Goal: Find specific fact: Find specific fact

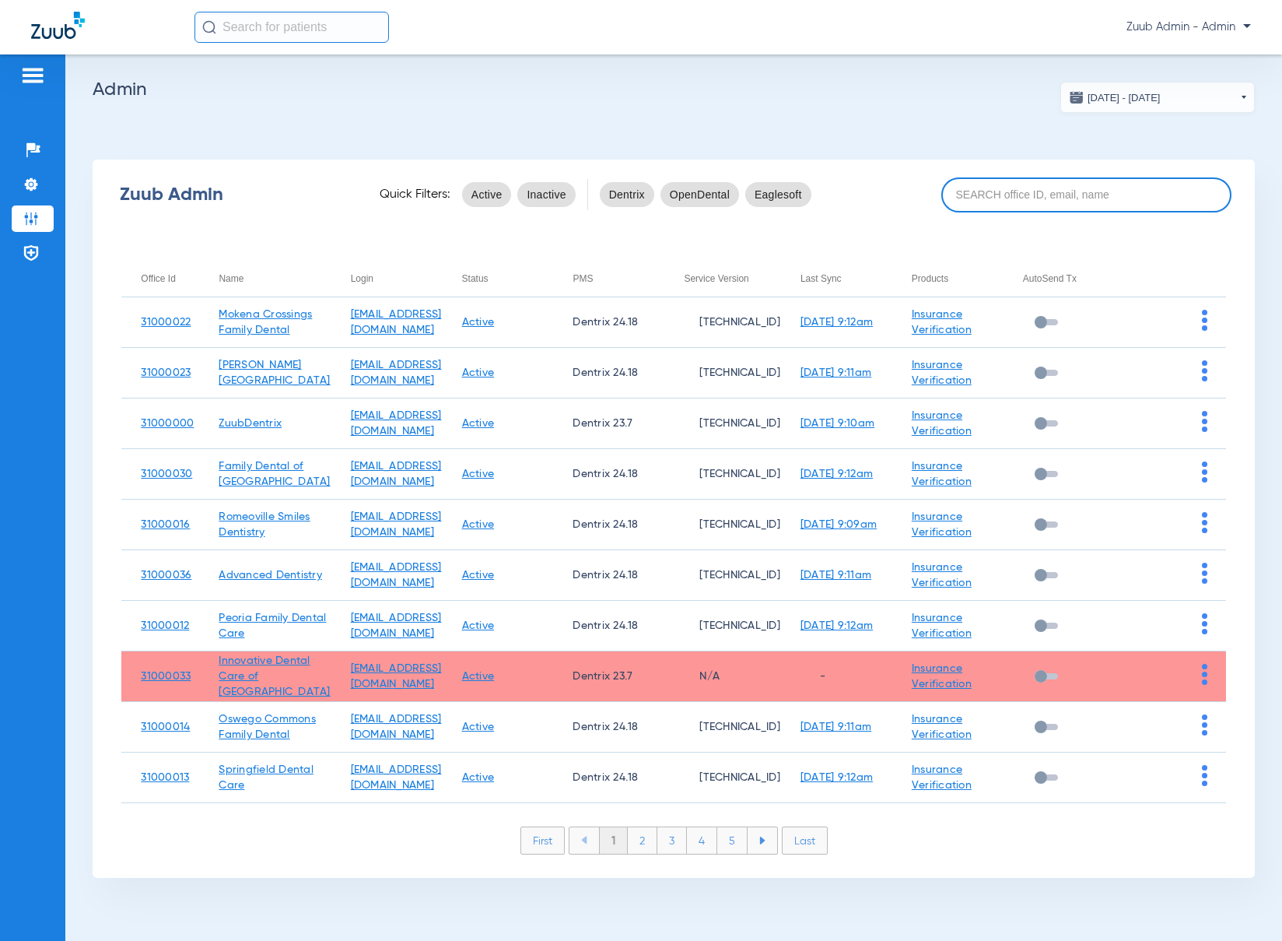
click at [1018, 199] on input at bounding box center [1086, 194] width 291 height 35
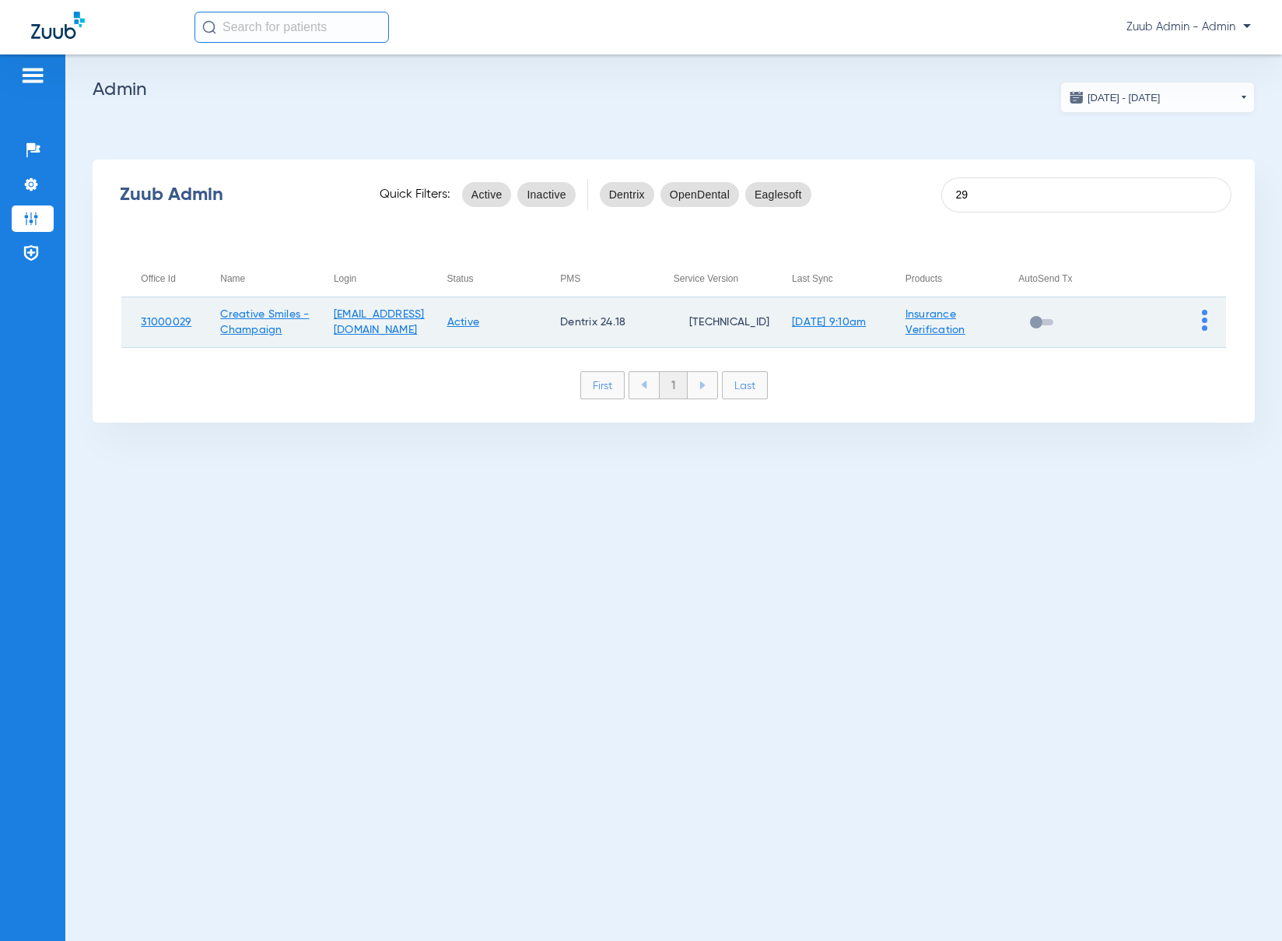
type input "29"
click at [1200, 322] on td at bounding box center [1170, 322] width 114 height 51
click at [1204, 326] on img at bounding box center [1204, 320] width 5 height 21
click at [1193, 342] on button "View Account" at bounding box center [1161, 353] width 90 height 31
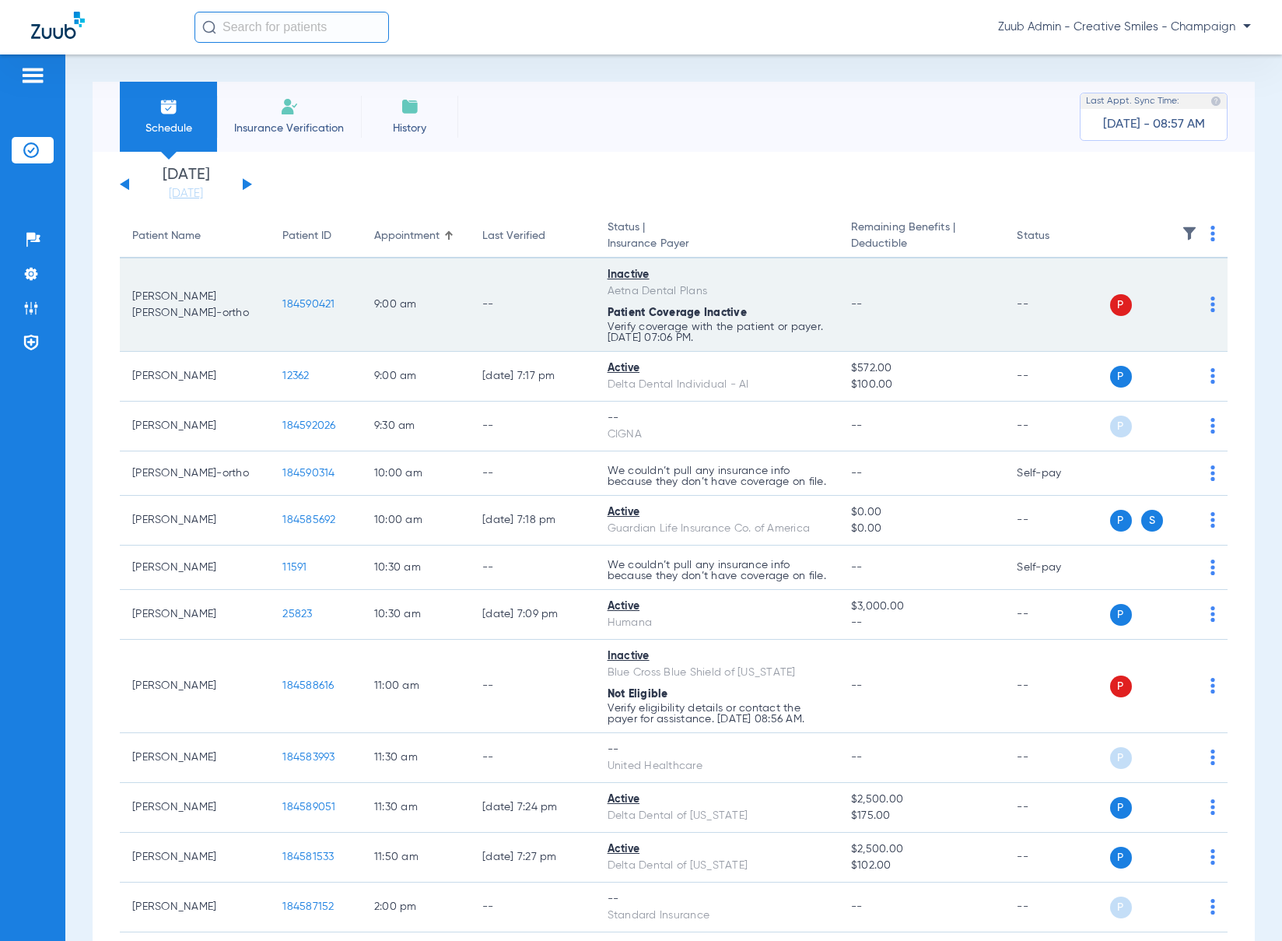
click at [289, 307] on span "184590421" at bounding box center [308, 304] width 52 height 11
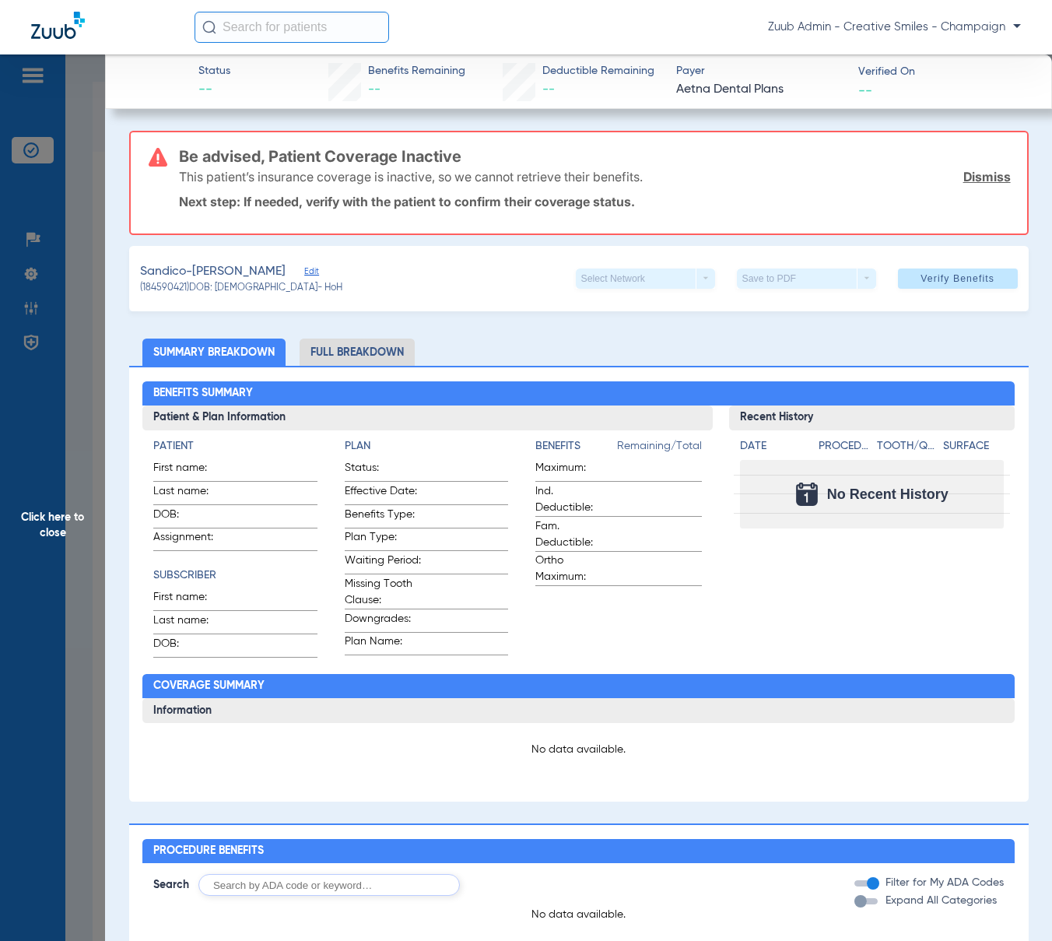
click at [304, 272] on span "Edit" at bounding box center [311, 273] width 14 height 15
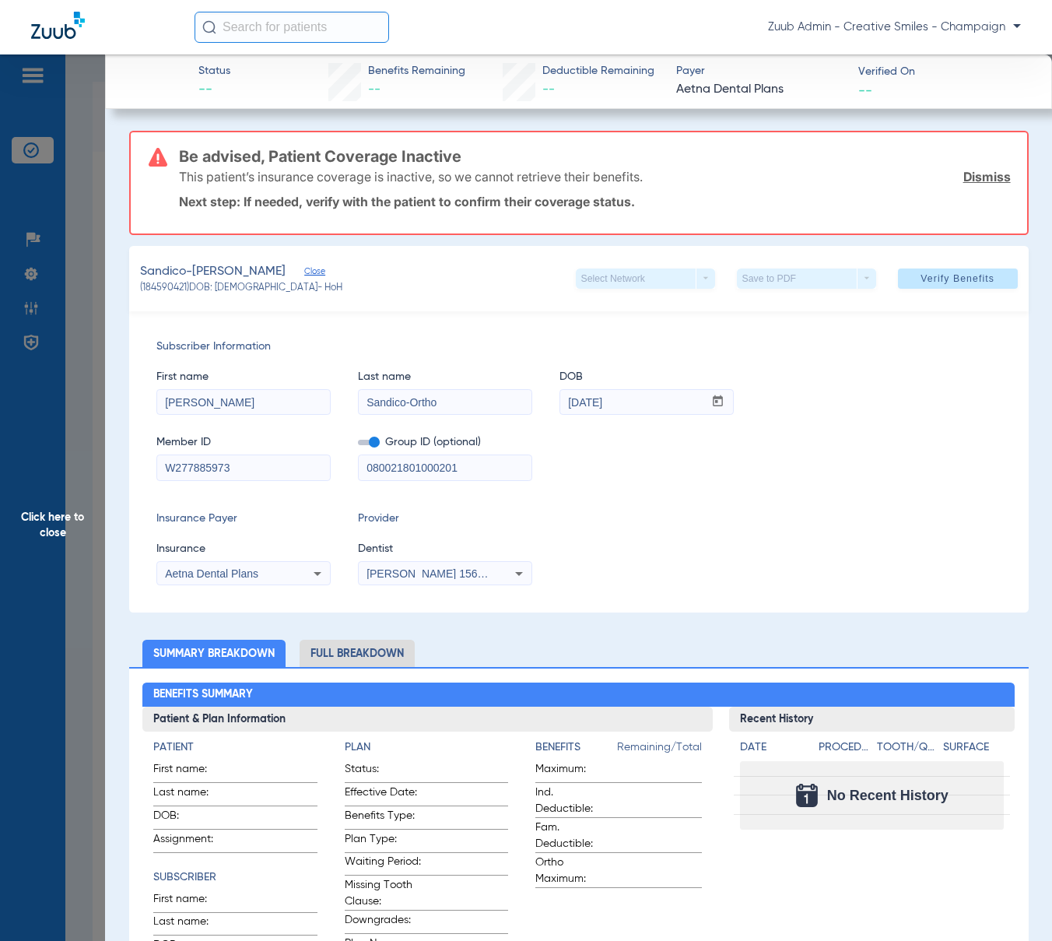
click at [468, 571] on span "[PERSON_NAME] 1568501955" at bounding box center [442, 573] width 153 height 12
type input "a"
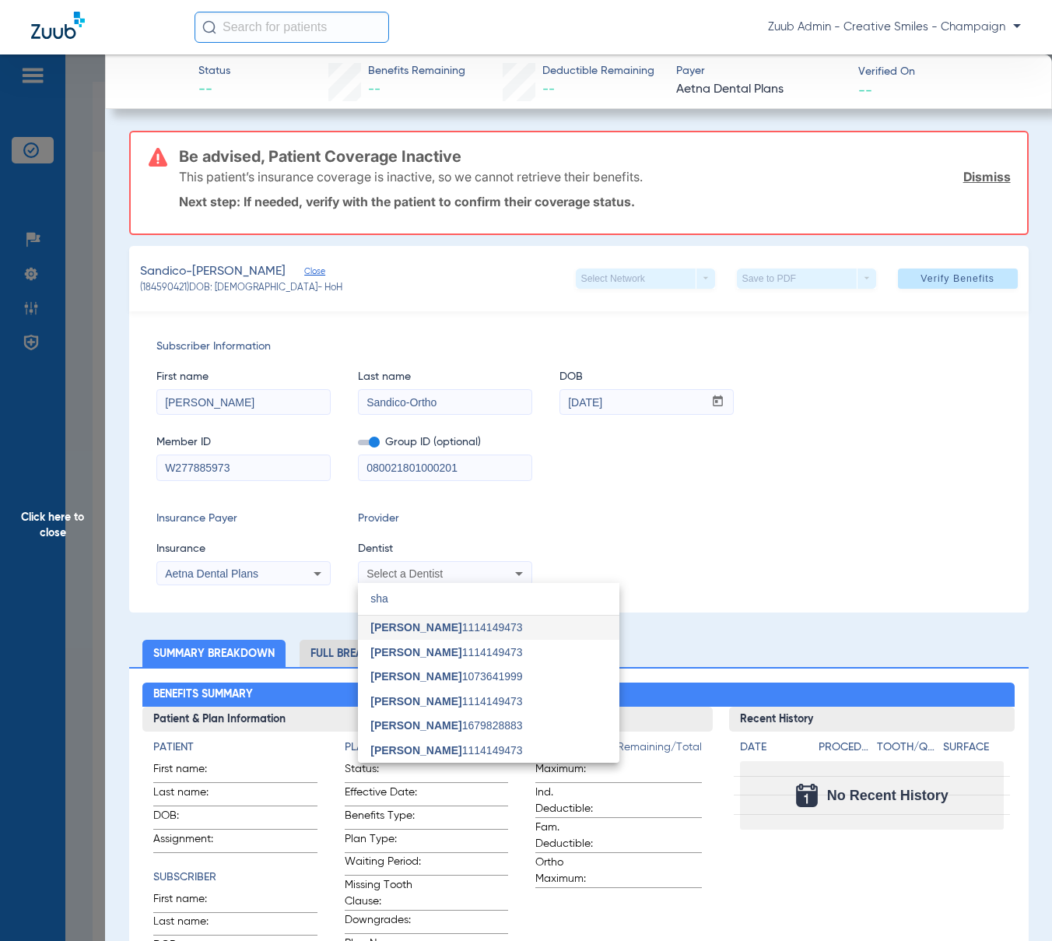
type input "sha"
click at [61, 496] on div at bounding box center [526, 470] width 1052 height 941
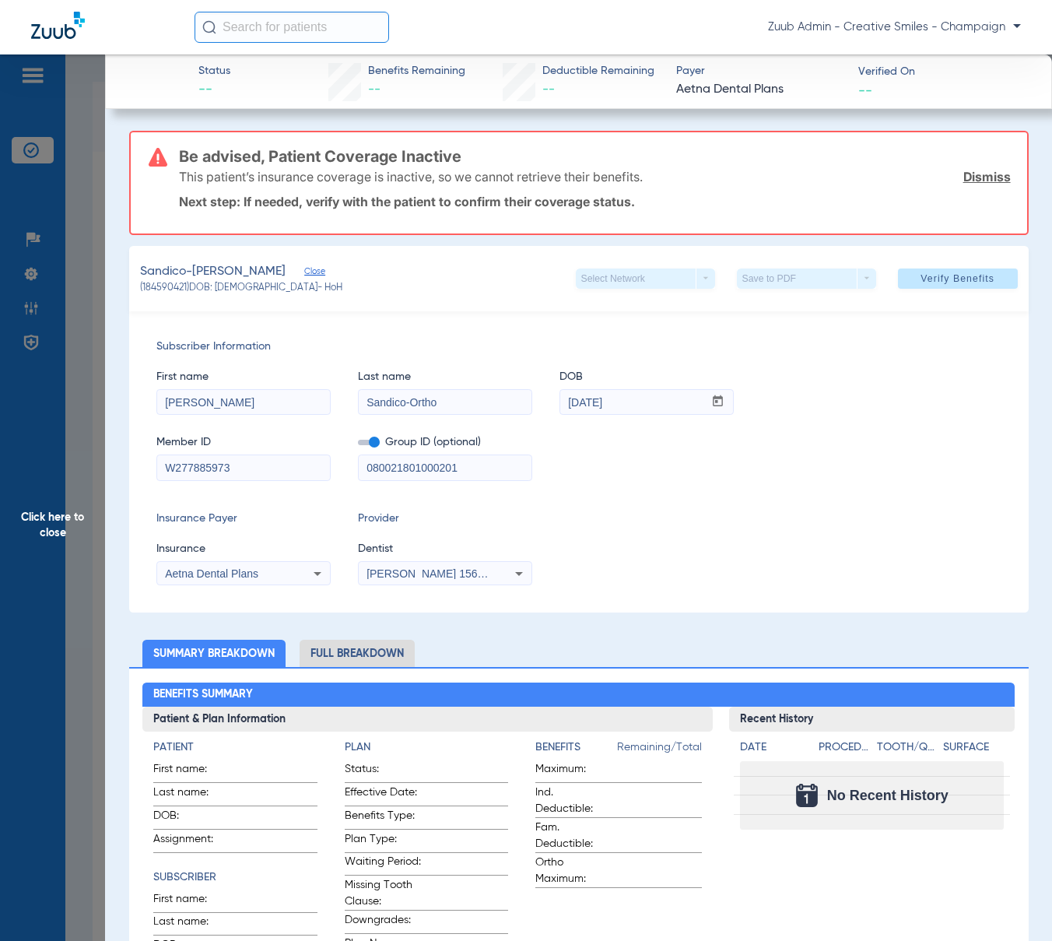
click at [30, 281] on span "Click here to close" at bounding box center [52, 524] width 105 height 941
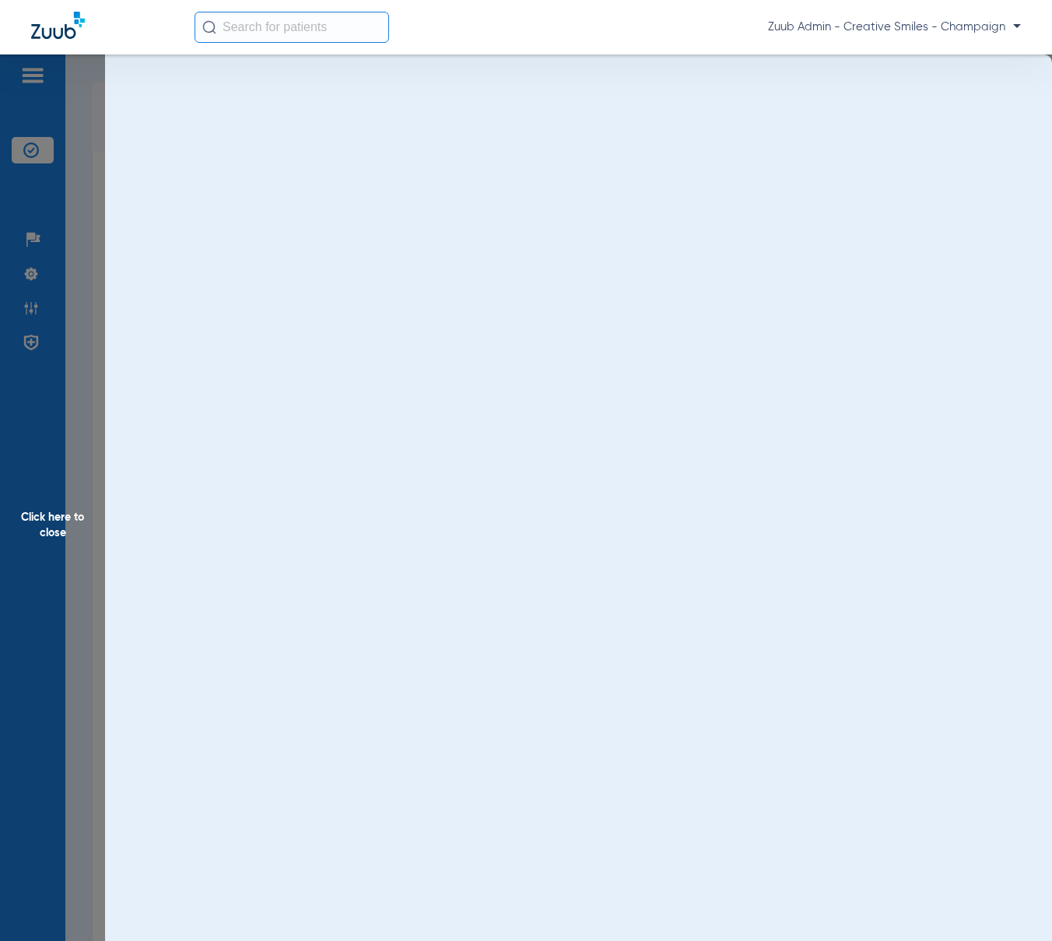
click at [31, 281] on span "Click here to close" at bounding box center [52, 524] width 105 height 941
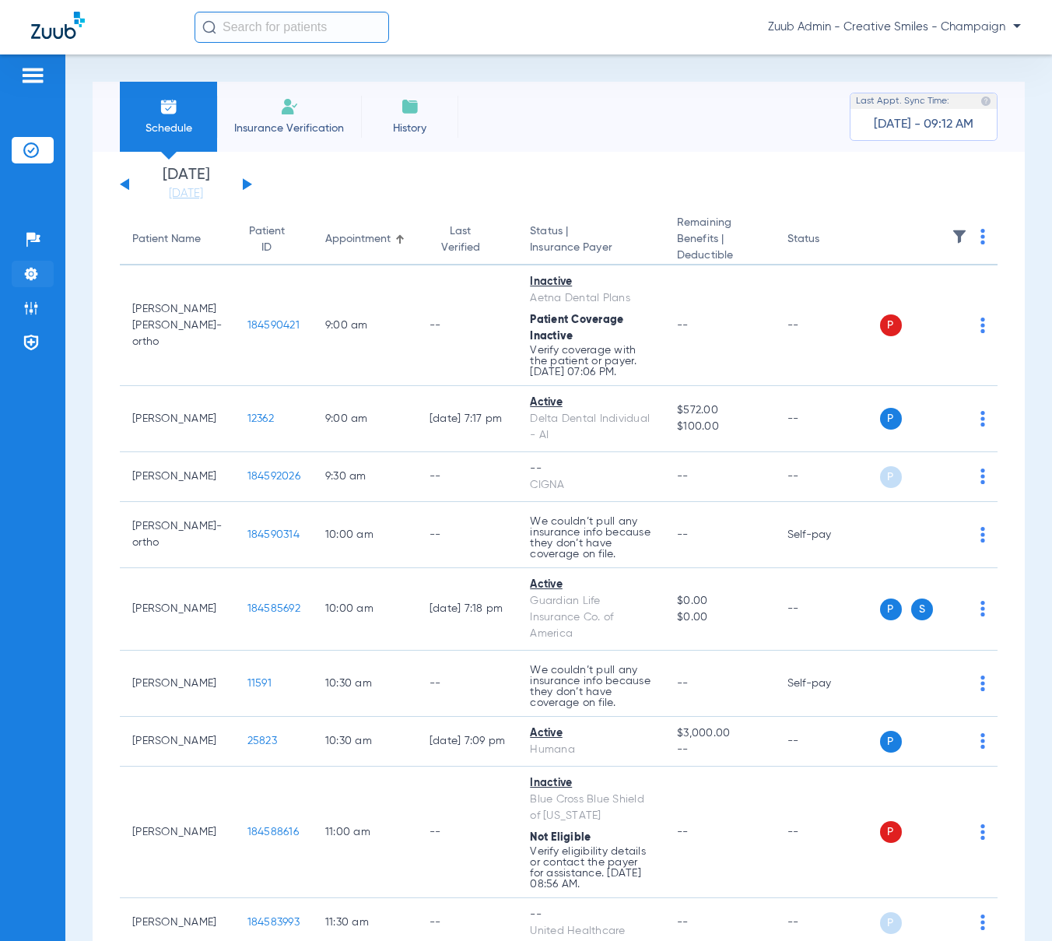
click at [31, 278] on img at bounding box center [31, 274] width 16 height 16
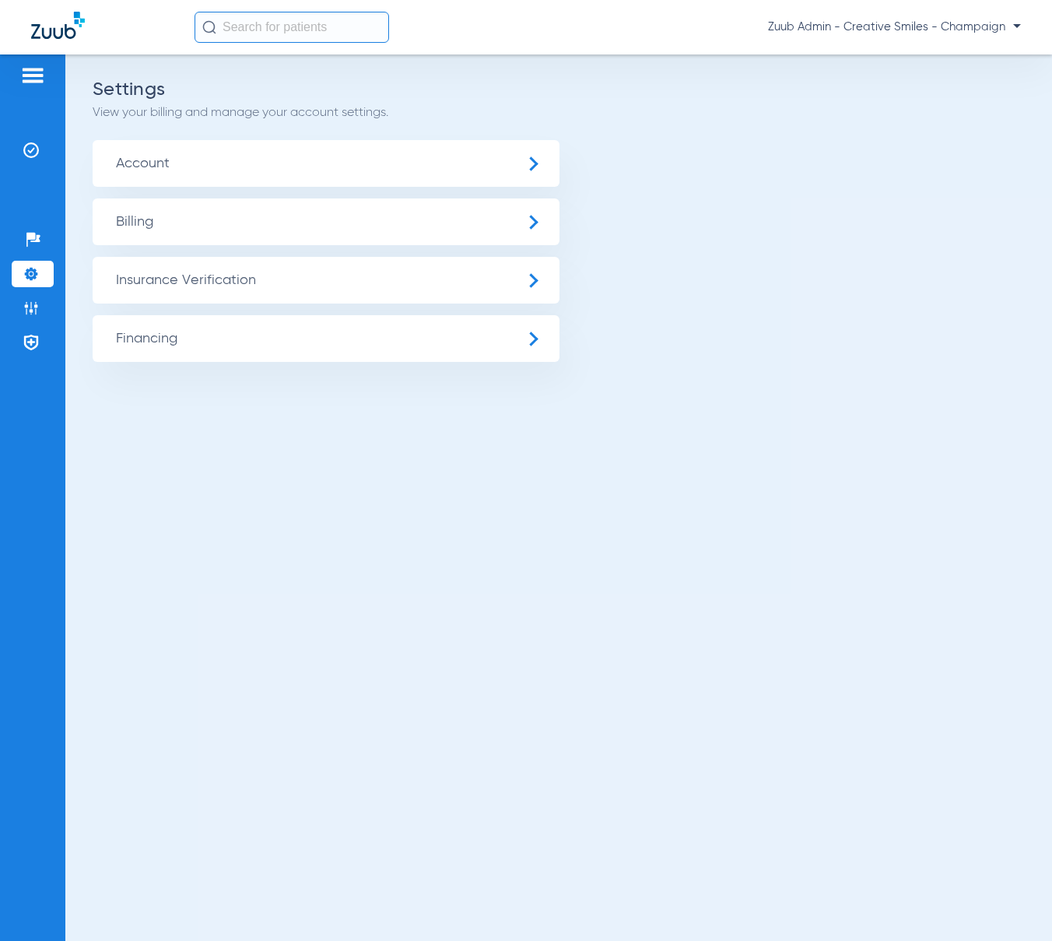
click at [143, 165] on span "Account" at bounding box center [326, 163] width 467 height 47
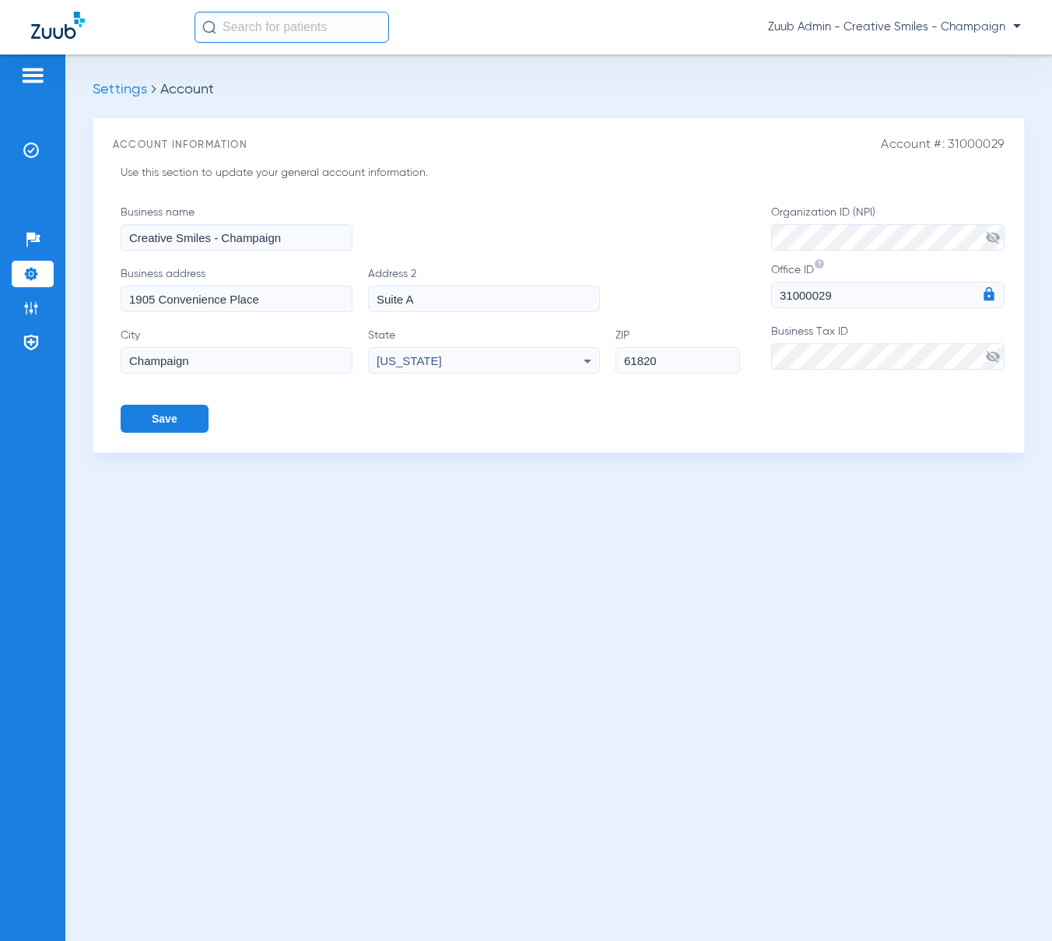
click at [960, 138] on span "Account #: 31000029" at bounding box center [943, 145] width 124 height 15
copy span "31000029"
